Goal: Download file/media

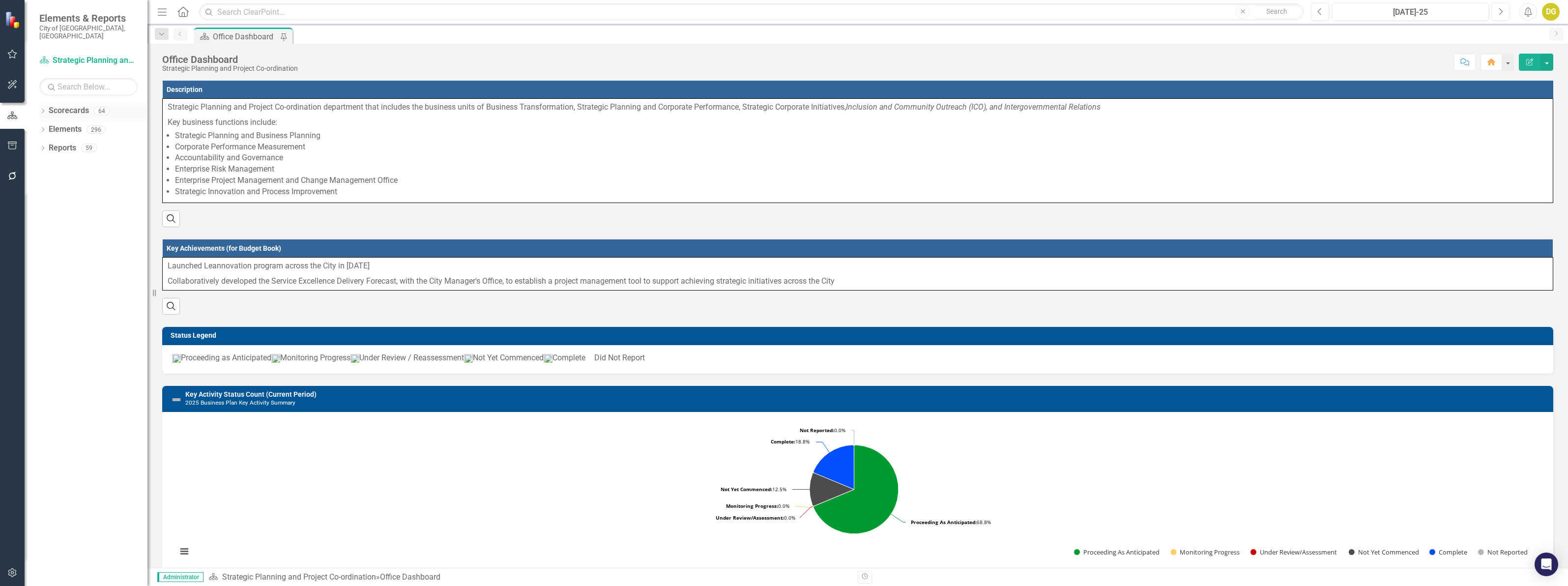
click at [42, 108] on div "Dropdown" at bounding box center [42, 112] width 7 height 9
click at [82, 78] on input "text" at bounding box center [88, 87] width 99 height 18
type input "envir"
click at [108, 237] on link "Environmental Services" at bounding box center [111, 241] width 74 height 11
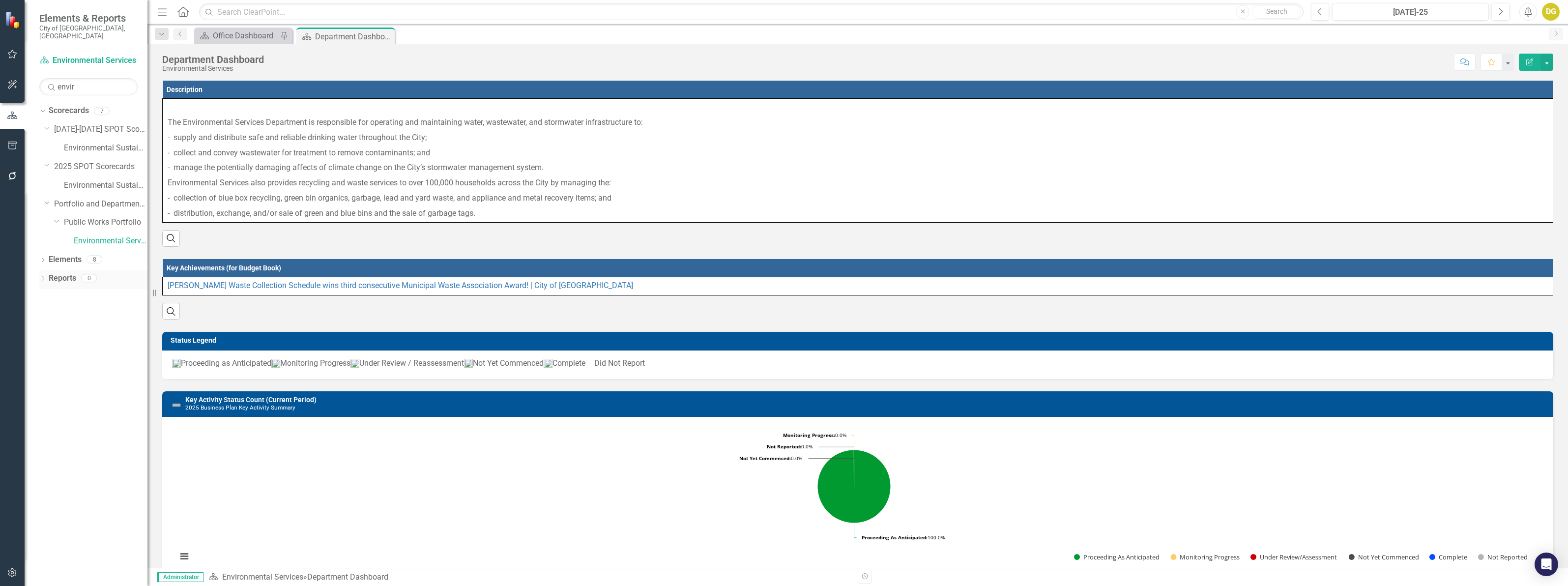
click at [57, 274] on link "Reports" at bounding box center [62, 279] width 28 height 11
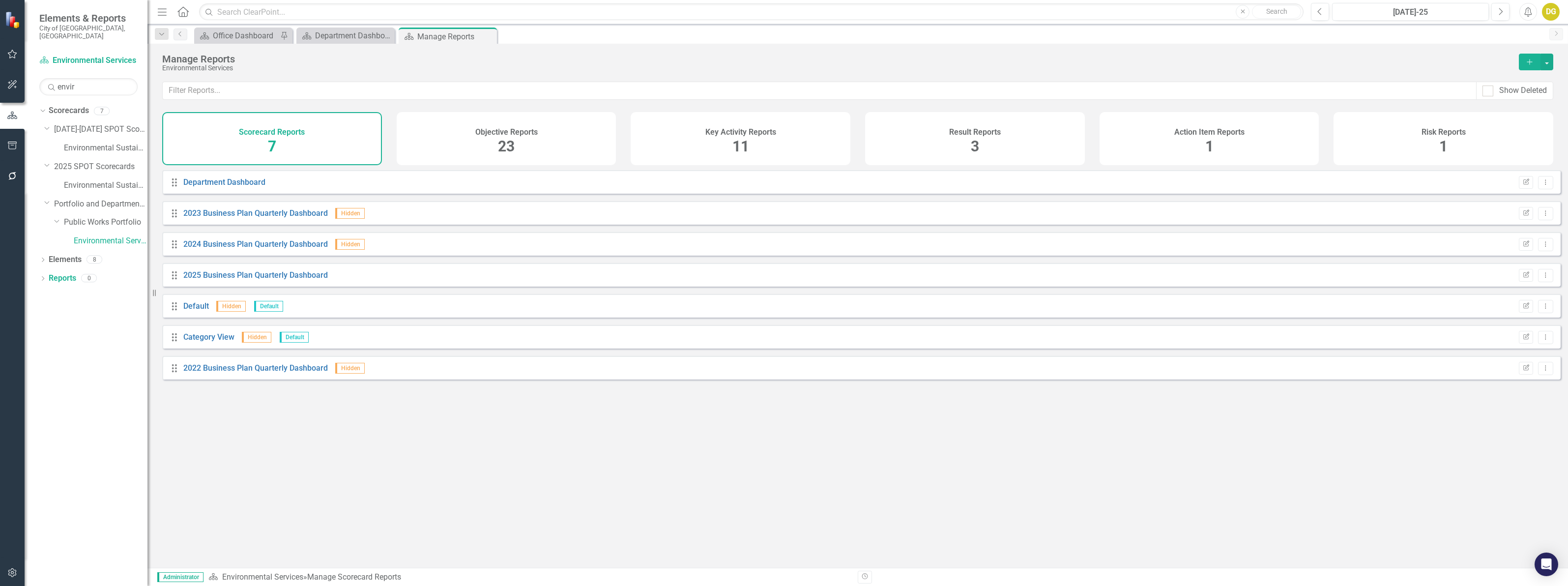
click at [474, 139] on div "Objective Reports 23" at bounding box center [507, 139] width 220 height 53
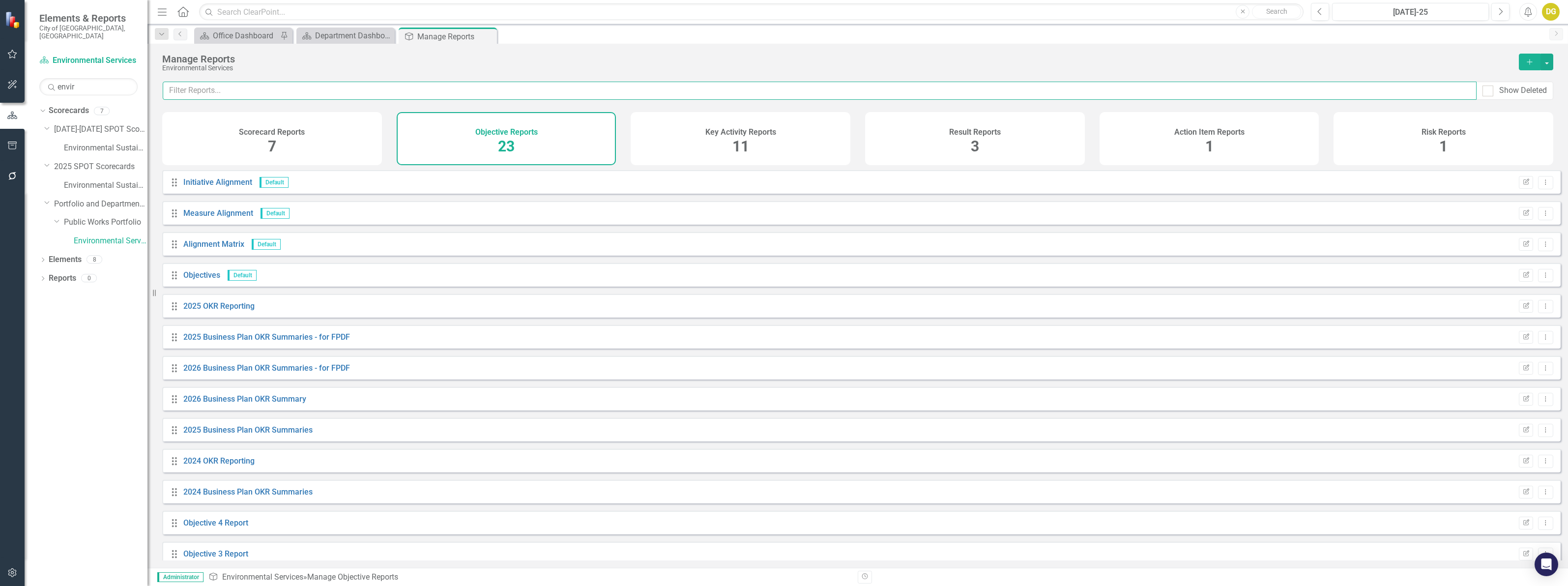
click at [249, 95] on input "text" at bounding box center [819, 91] width 1313 height 18
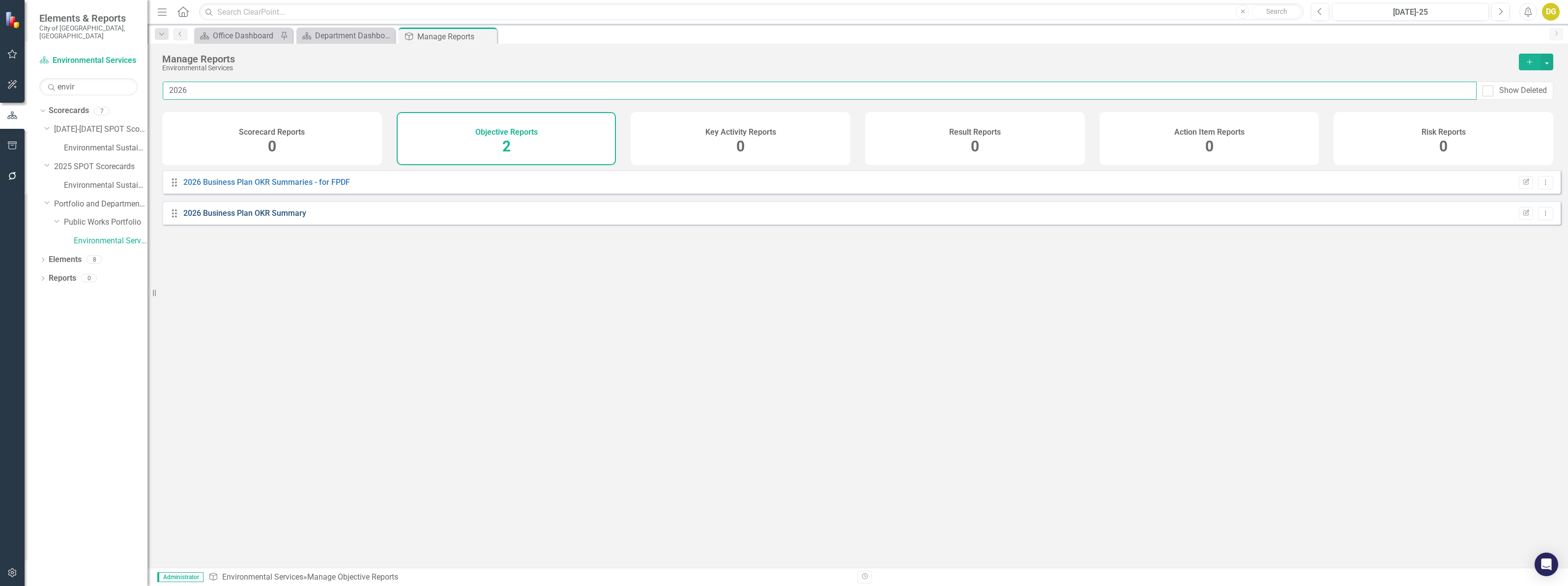
type input "2026"
click at [235, 218] on link "2026 Business Plan OKR Summary" at bounding box center [244, 213] width 123 height 10
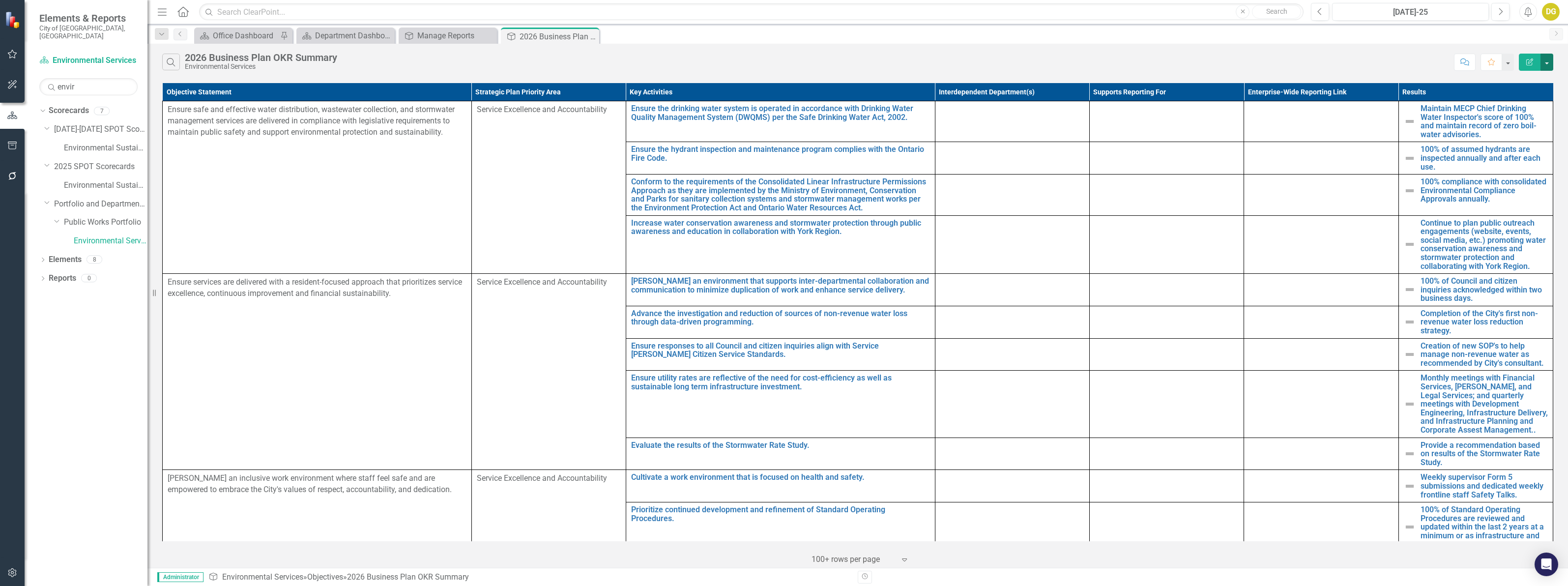
click at [1551, 66] on button "button" at bounding box center [1547, 62] width 13 height 18
click at [1535, 102] on link "PDF Export to PDF" at bounding box center [1514, 100] width 78 height 18
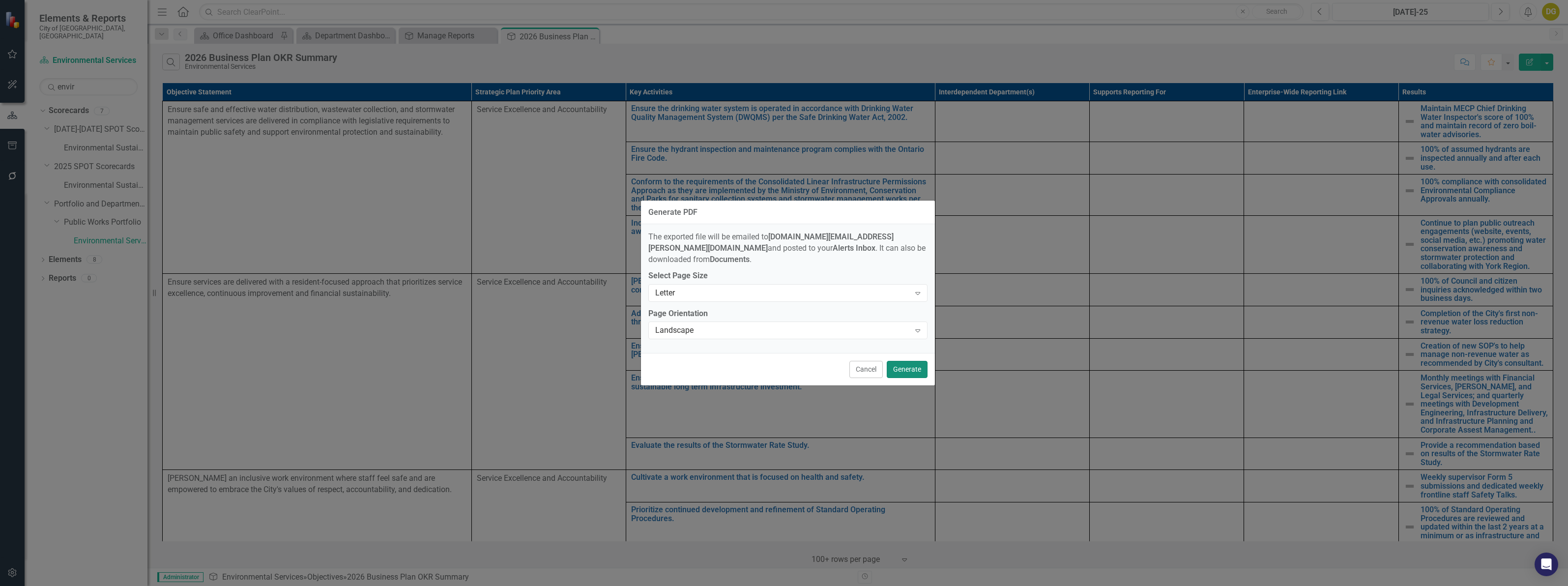
click at [893, 369] on button "Generate" at bounding box center [906, 369] width 41 height 18
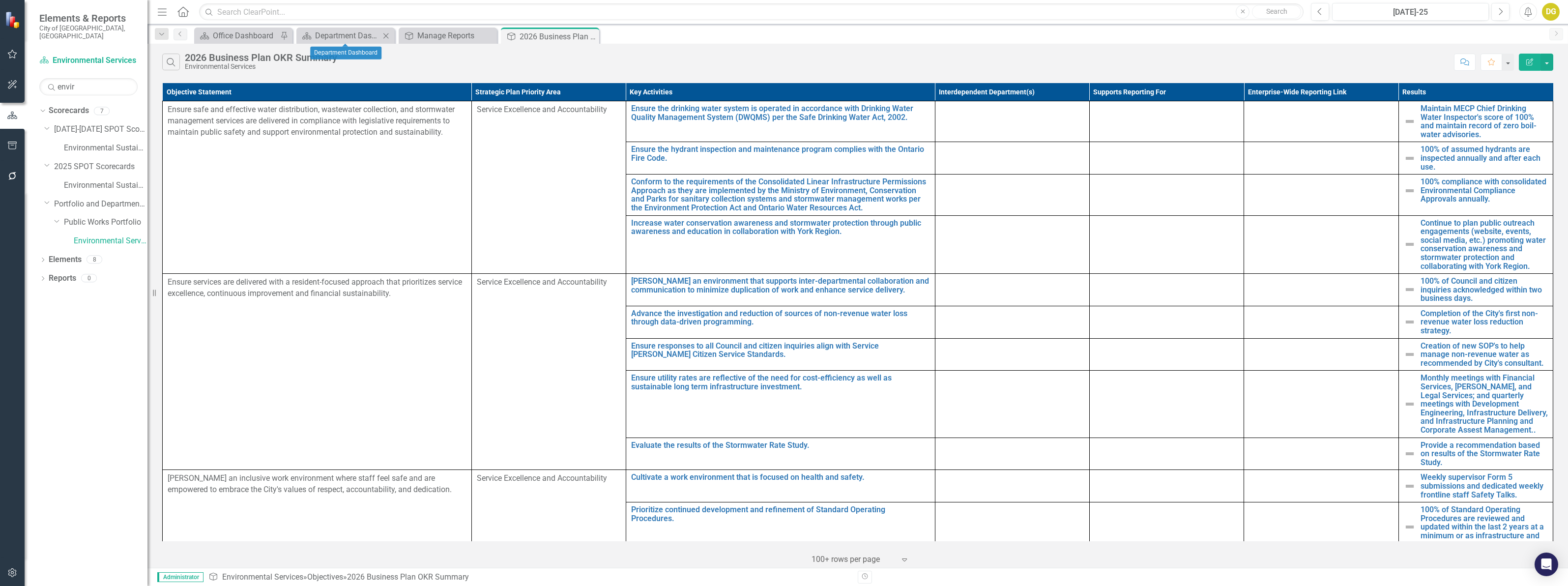
click at [388, 36] on icon "Close" at bounding box center [386, 36] width 10 height 8
click at [0, 0] on icon "Close" at bounding box center [0, 0] width 0 height 0
